Goal: Task Accomplishment & Management: Use online tool/utility

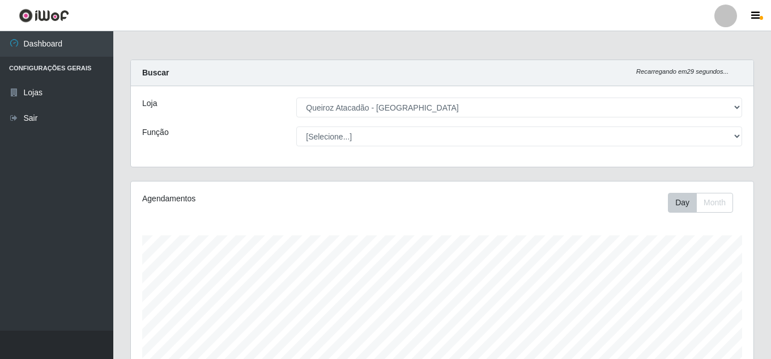
select select "225"
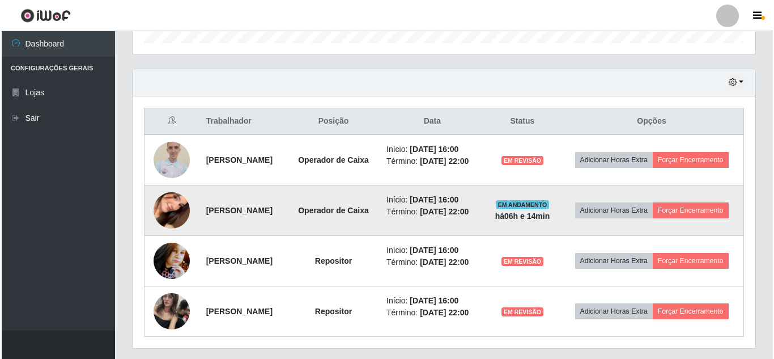
scroll to position [235, 623]
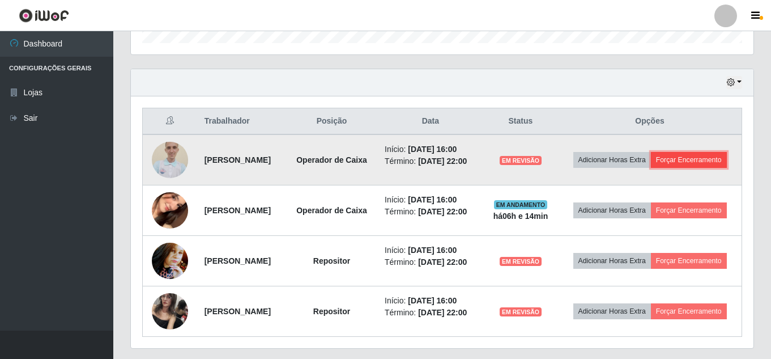
click at [661, 168] on button "Forçar Encerramento" at bounding box center [689, 160] width 76 height 16
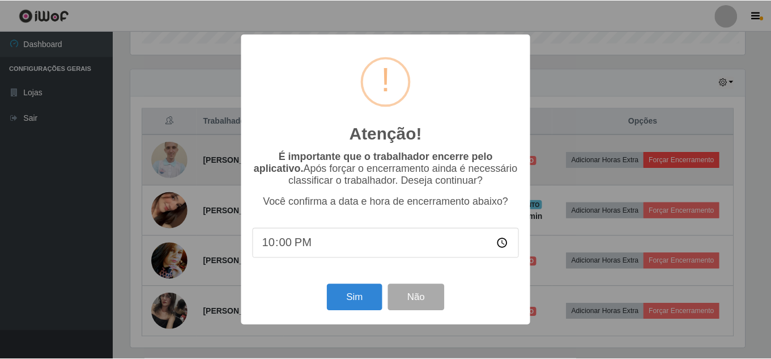
scroll to position [235, 617]
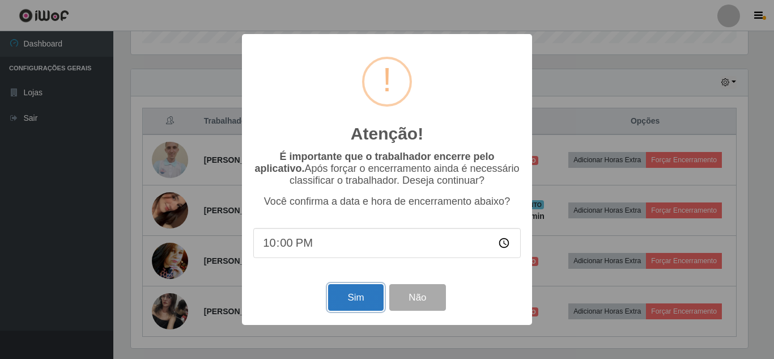
click at [359, 300] on button "Sim" at bounding box center [355, 297] width 55 height 27
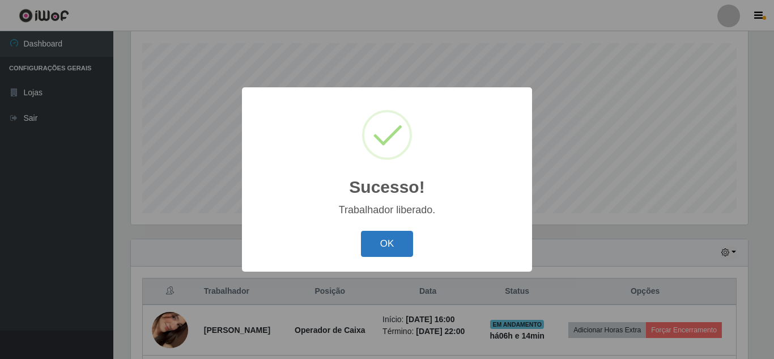
click at [384, 244] on button "OK" at bounding box center [387, 244] width 53 height 27
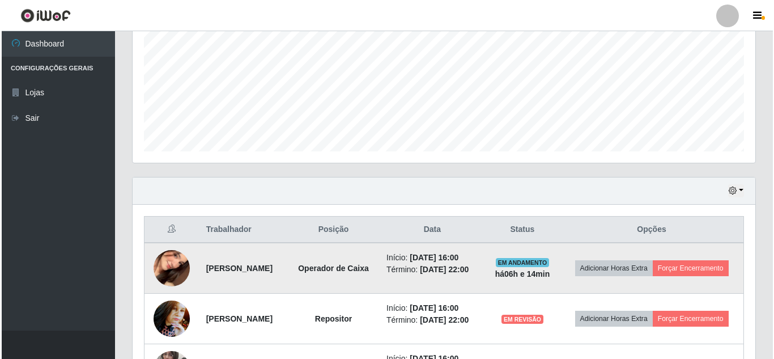
scroll to position [305, 0]
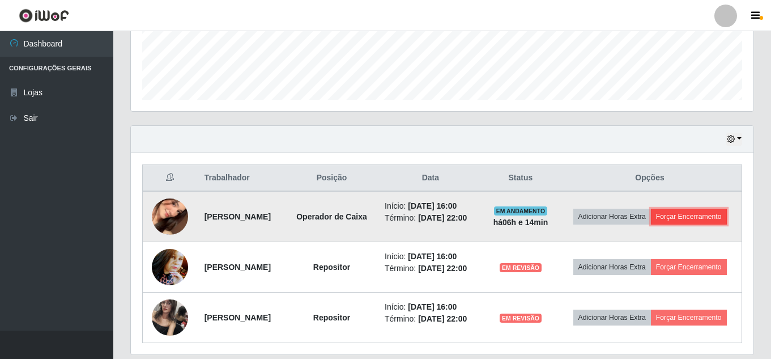
click at [665, 224] on button "Forçar Encerramento" at bounding box center [689, 217] width 76 height 16
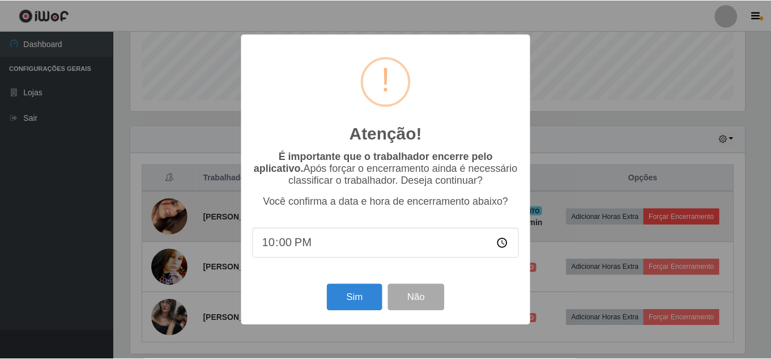
scroll to position [235, 617]
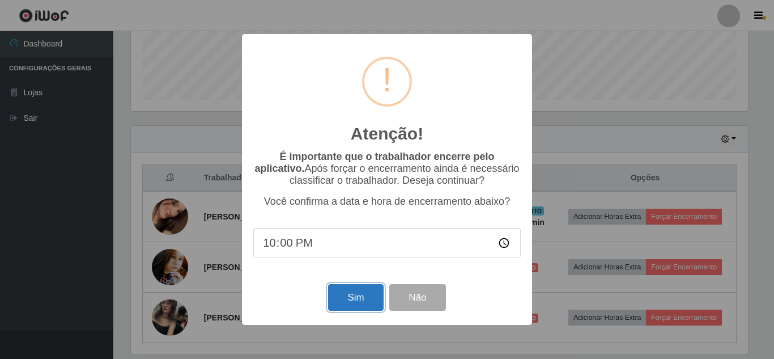
click at [374, 292] on button "Sim" at bounding box center [355, 297] width 55 height 27
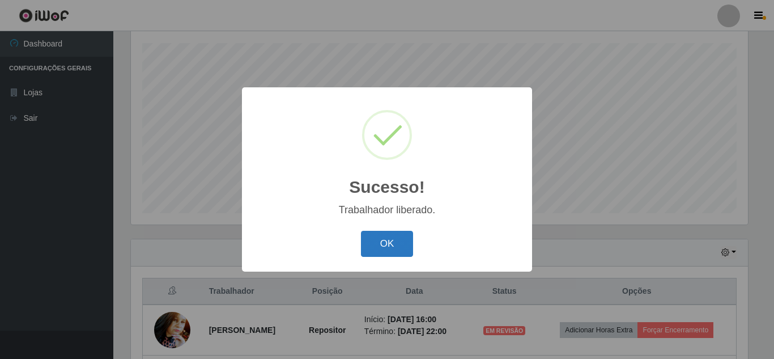
click at [394, 243] on button "OK" at bounding box center [387, 244] width 53 height 27
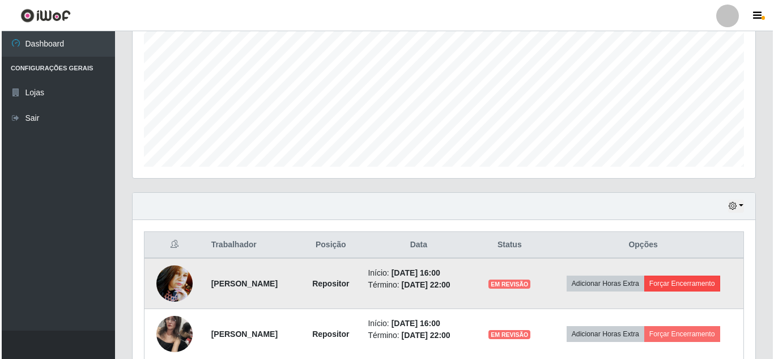
scroll to position [293, 0]
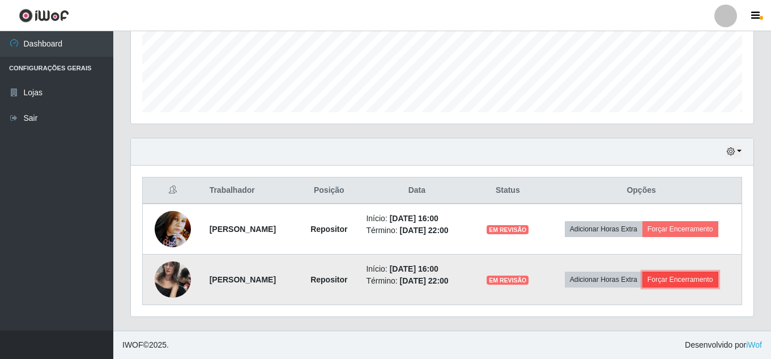
click at [704, 285] on button "Forçar Encerramento" at bounding box center [681, 279] width 76 height 16
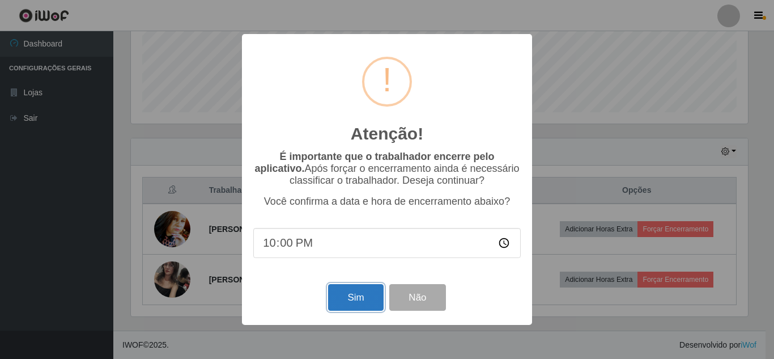
click at [353, 308] on button "Sim" at bounding box center [355, 297] width 55 height 27
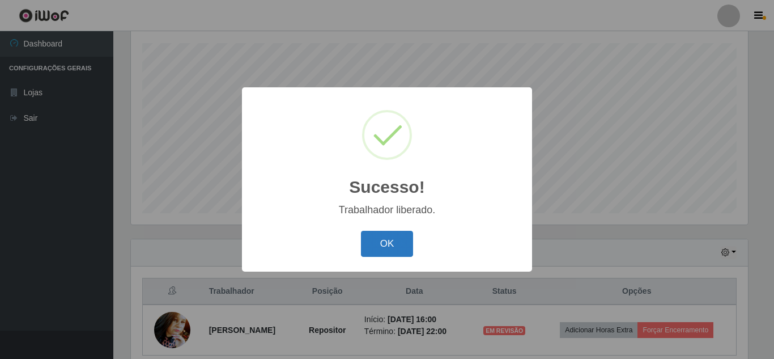
click at [407, 245] on button "OK" at bounding box center [387, 244] width 53 height 27
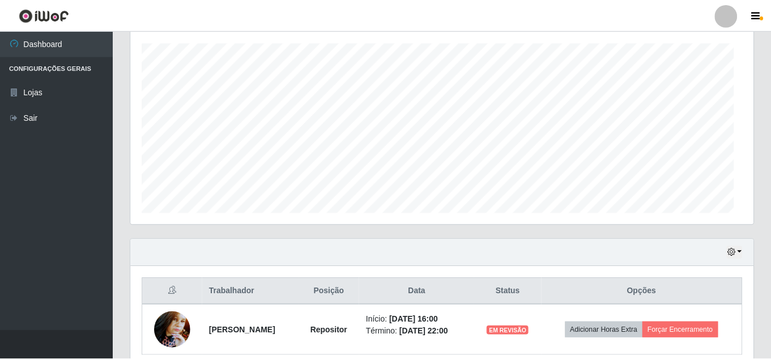
scroll to position [0, 0]
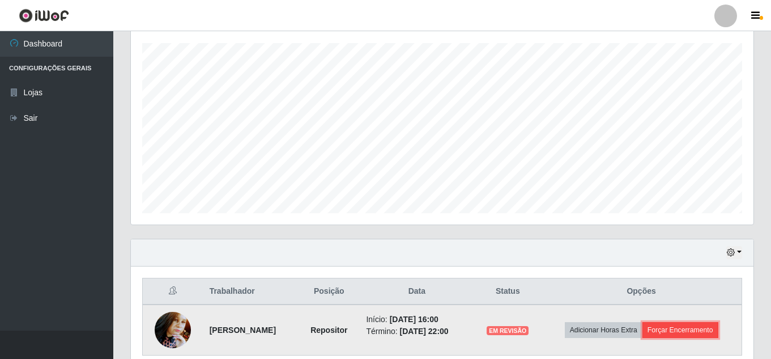
click at [685, 330] on button "Forçar Encerramento" at bounding box center [681, 330] width 76 height 16
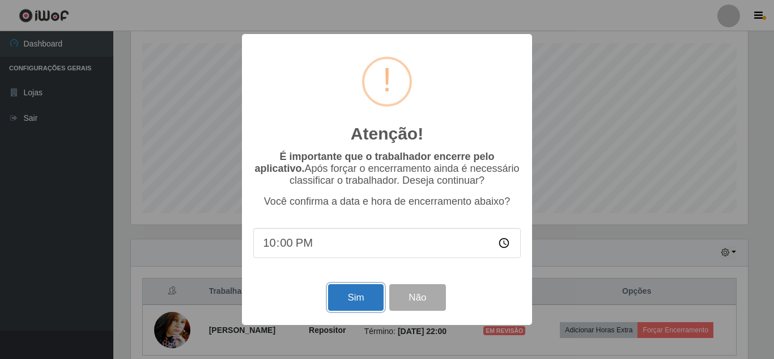
click at [357, 294] on button "Sim" at bounding box center [355, 297] width 55 height 27
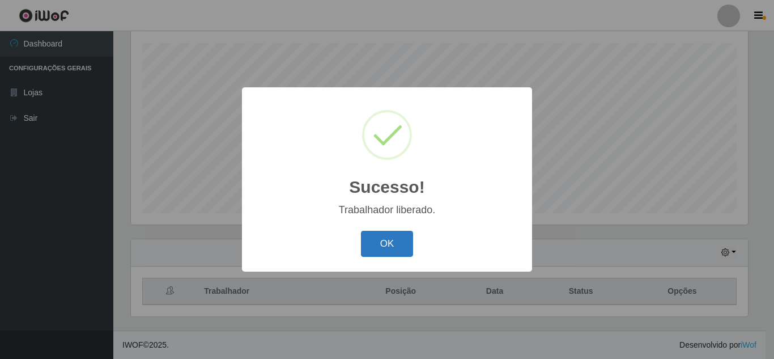
click at [389, 249] on button "OK" at bounding box center [387, 244] width 53 height 27
